Goal: Transaction & Acquisition: Purchase product/service

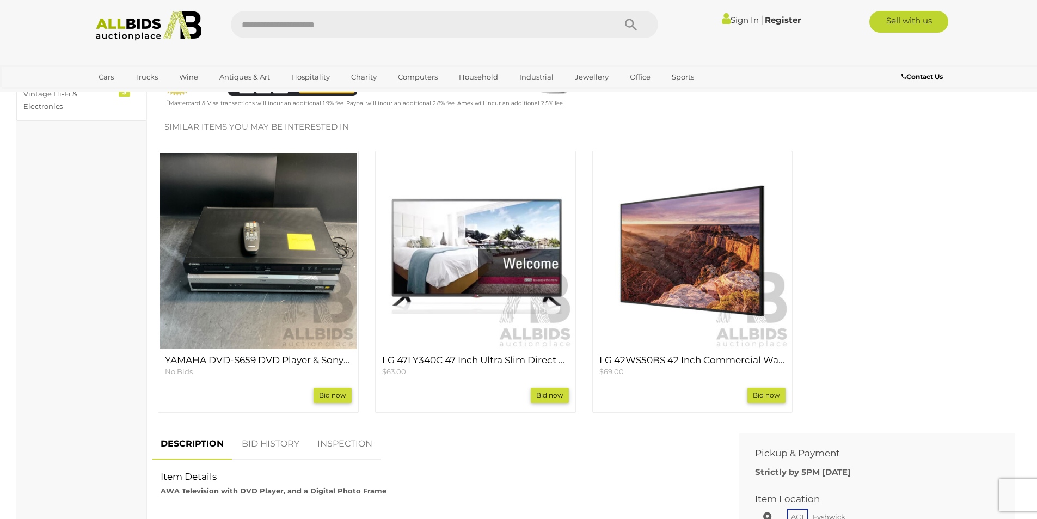
scroll to position [145, 0]
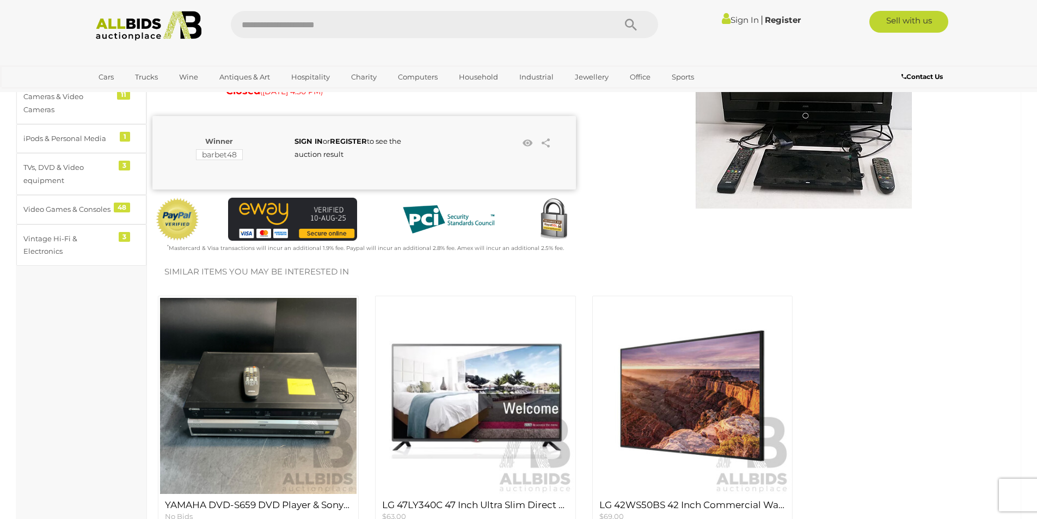
click at [276, 376] on img at bounding box center [258, 396] width 196 height 196
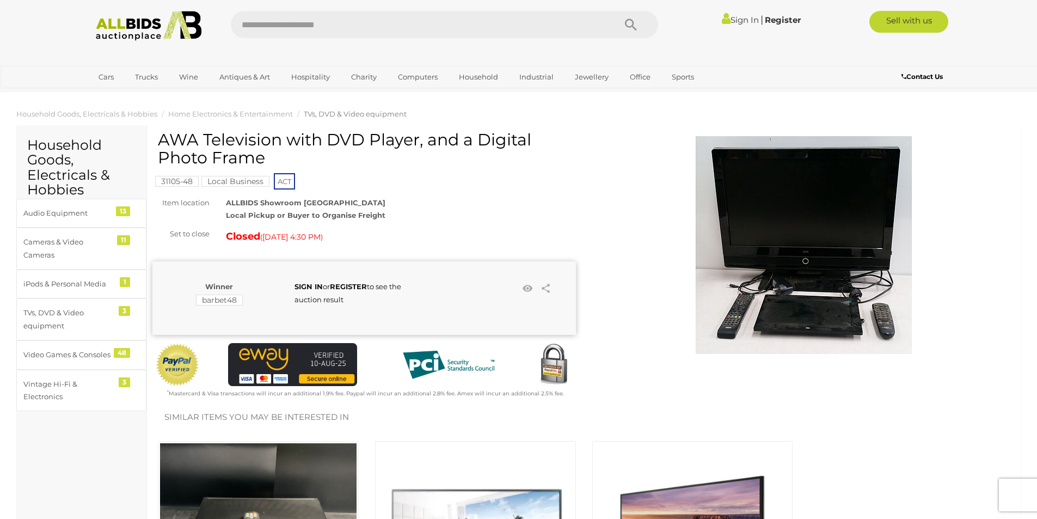
scroll to position [146, 0]
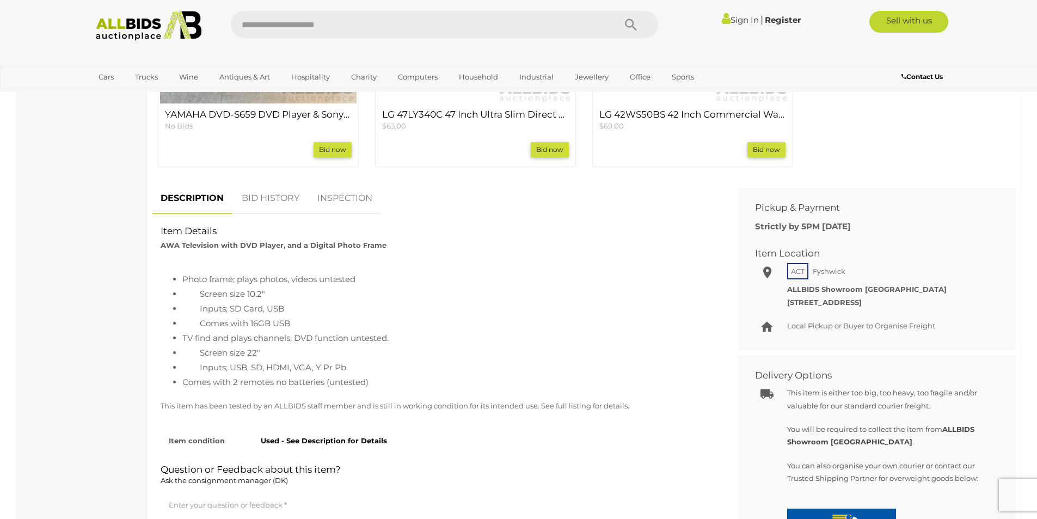
scroll to position [581, 0]
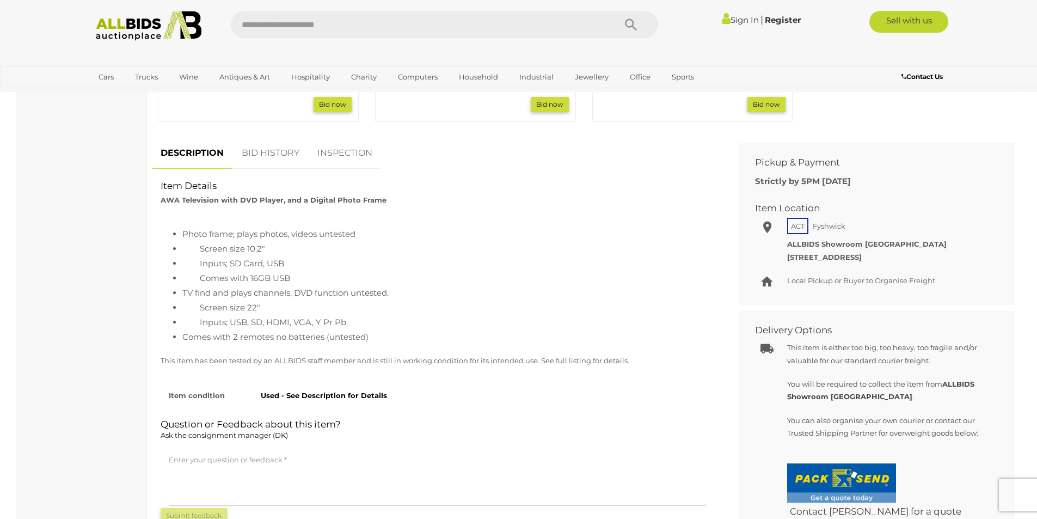
click at [276, 152] on link "BID HISTORY" at bounding box center [270, 153] width 74 height 32
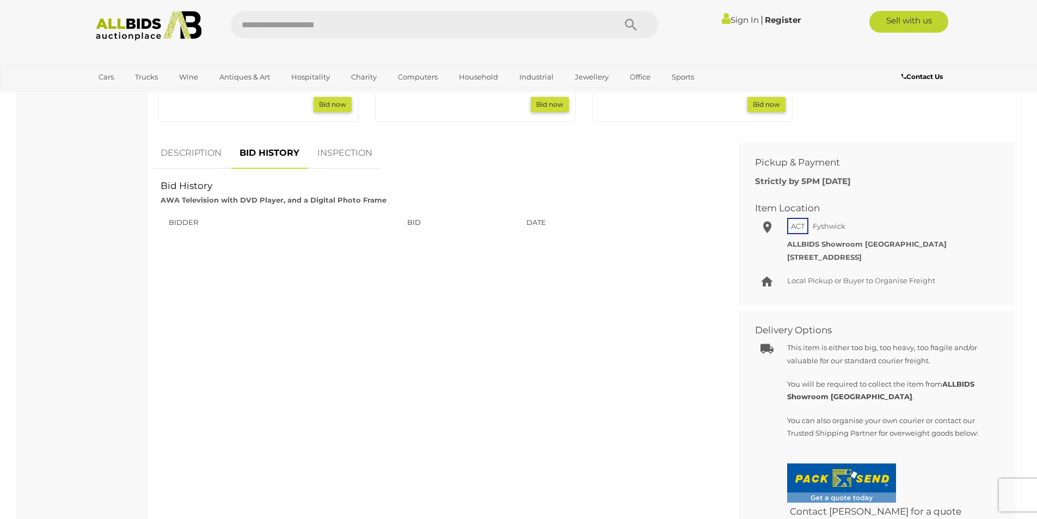
click at [182, 153] on link "DESCRIPTION" at bounding box center [190, 153] width 77 height 32
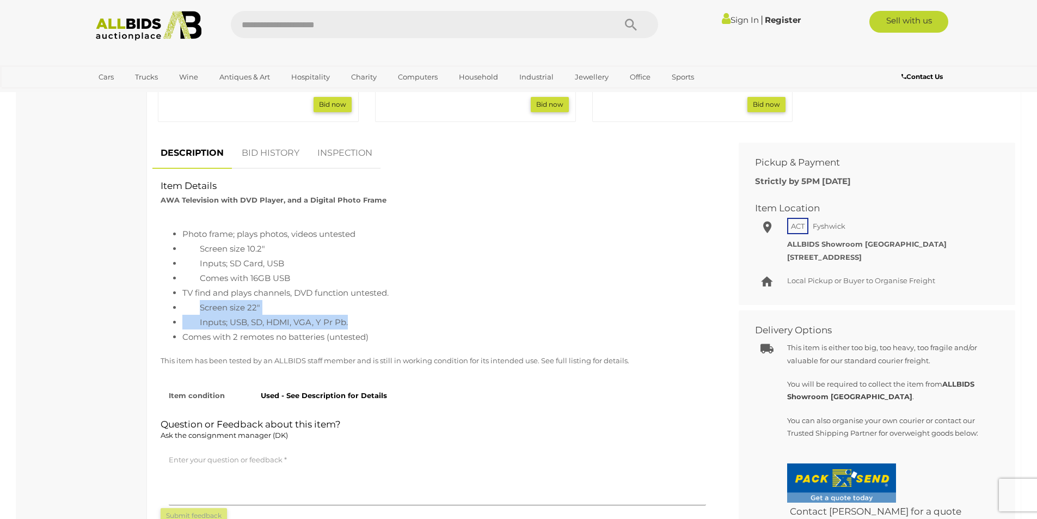
drag, startPoint x: 200, startPoint y: 306, endPoint x: 356, endPoint y: 321, distance: 156.9
click at [356, 321] on ul "Photo frame; plays photos, videos untested Screen size 10.2" Inputs; SD Card, U…" at bounding box center [437, 285] width 553 height 118
drag, startPoint x: 169, startPoint y: 303, endPoint x: 345, endPoint y: 320, distance: 176.6
click at [345, 320] on ul "Photo frame; plays photos, videos untested Screen size 10.2" Inputs; SD Card, U…" at bounding box center [437, 285] width 553 height 118
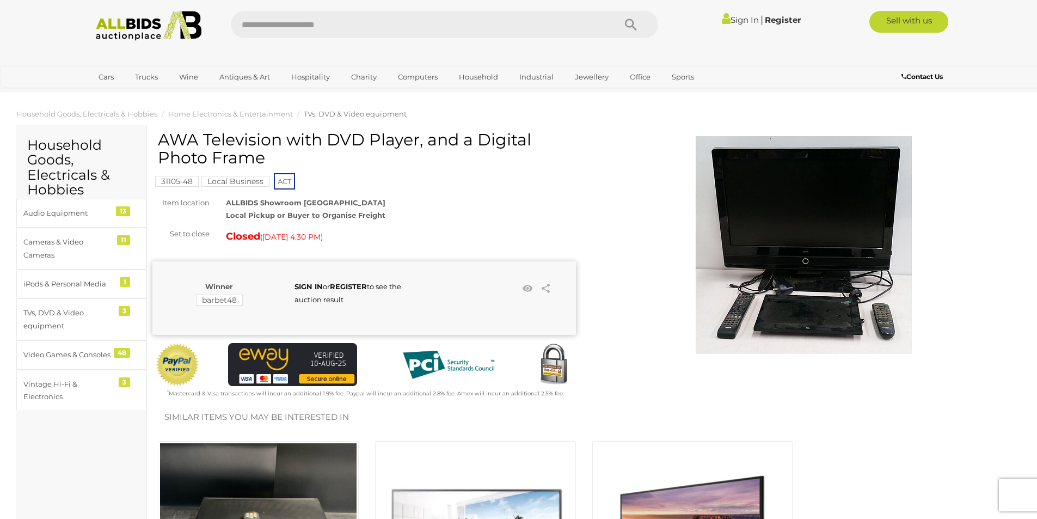
click at [757, 210] on img at bounding box center [803, 245] width 218 height 218
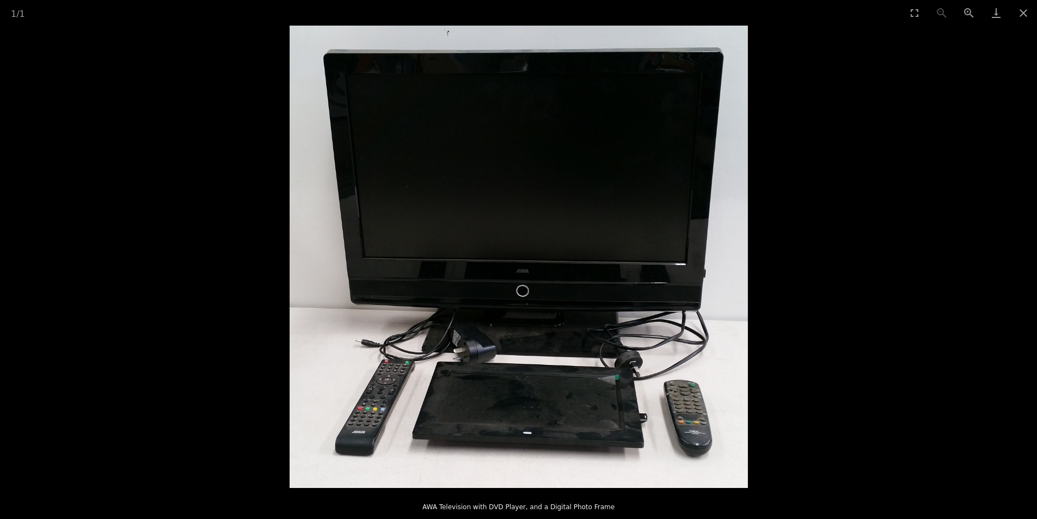
click at [998, 264] on picture at bounding box center [518, 257] width 1037 height 462
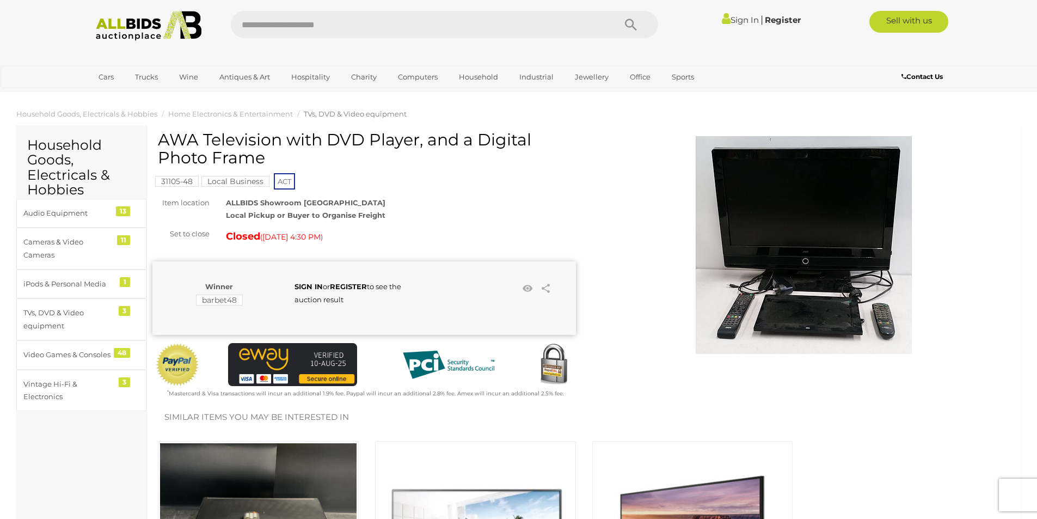
click at [803, 232] on img at bounding box center [803, 245] width 218 height 218
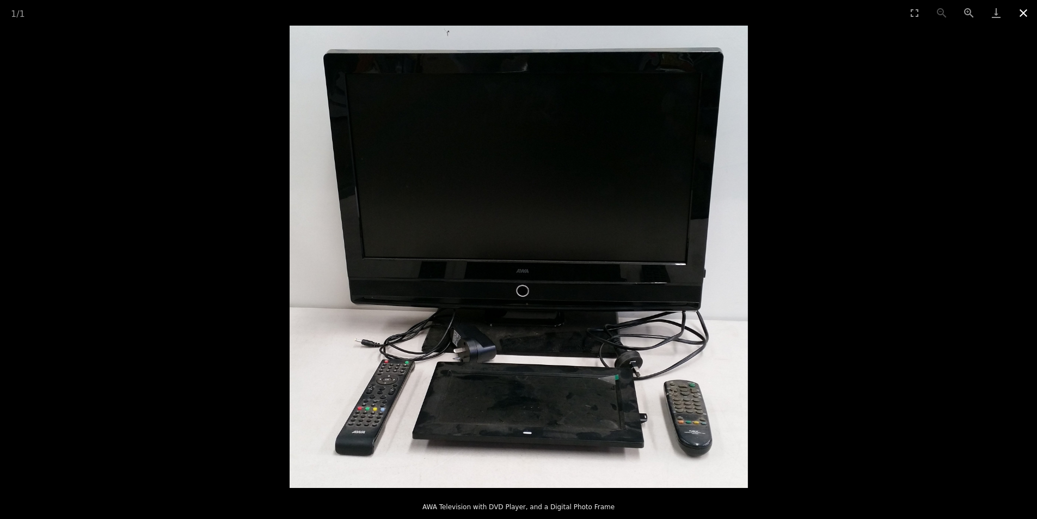
click at [1020, 12] on button "Close gallery" at bounding box center [1023, 13] width 27 height 26
